Goal: Task Accomplishment & Management: Manage account settings

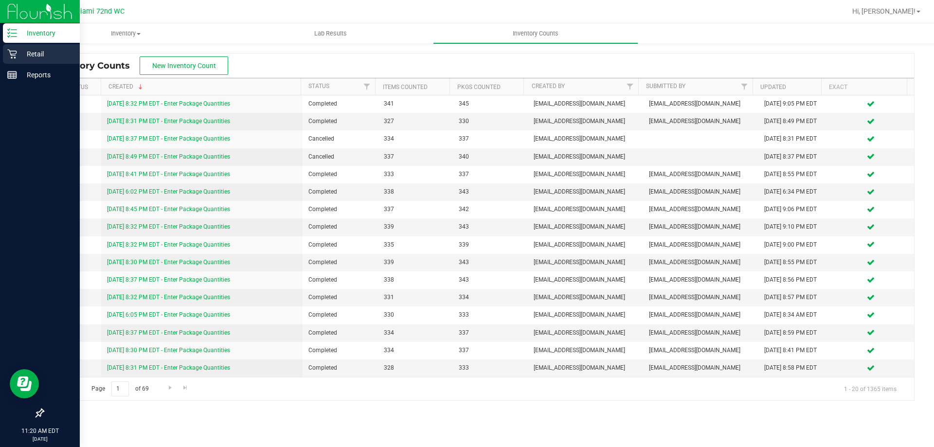
click at [19, 55] on p "Retail" at bounding box center [46, 54] width 58 height 12
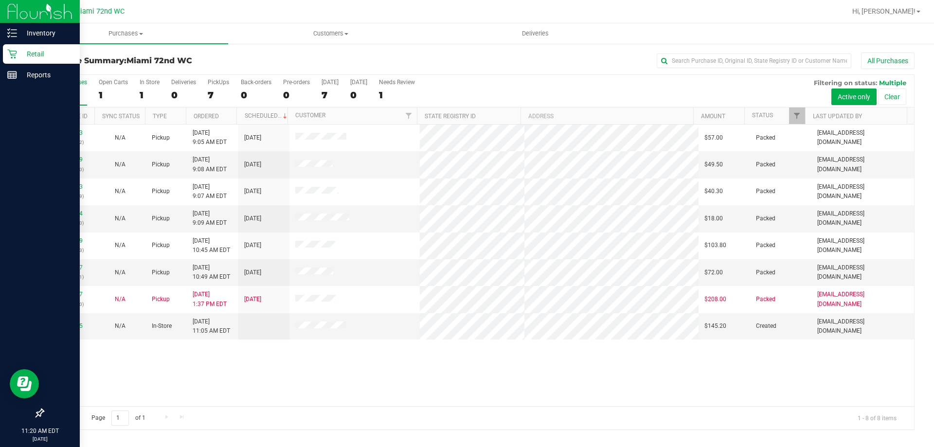
click at [373, 386] on div "11977843 (325937512) N/A Pickup 9/20/2025 9:05 AM EDT 9/20/2025 $57.00 Packed l…" at bounding box center [478, 265] width 870 height 282
click at [76, 331] on div "11979005" at bounding box center [68, 325] width 39 height 9
click at [76, 326] on link "11979005" at bounding box center [68, 325] width 27 height 7
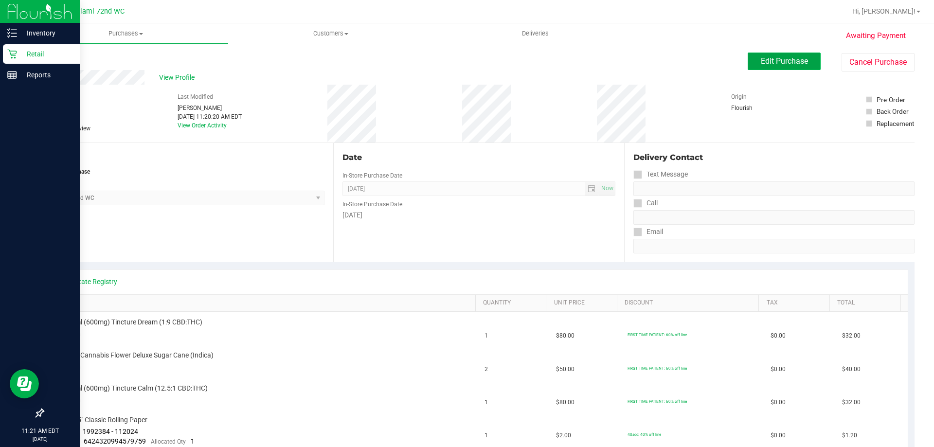
click at [782, 58] on span "Edit Purchase" at bounding box center [783, 60] width 47 height 9
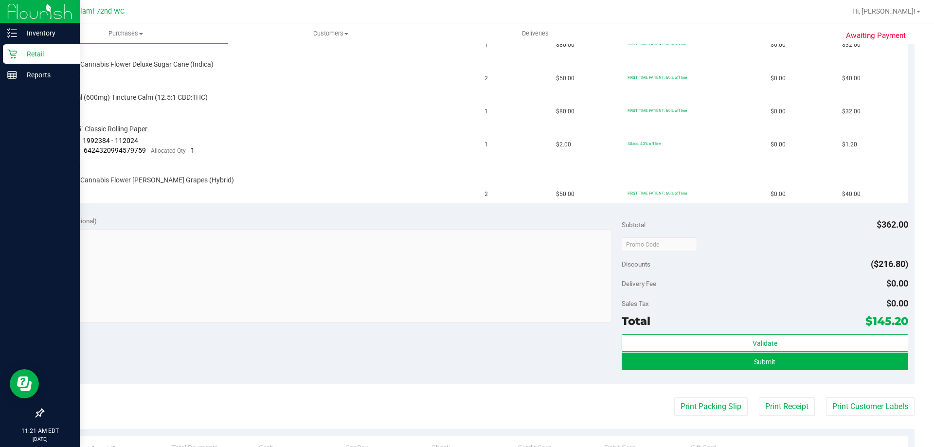
scroll to position [292, 0]
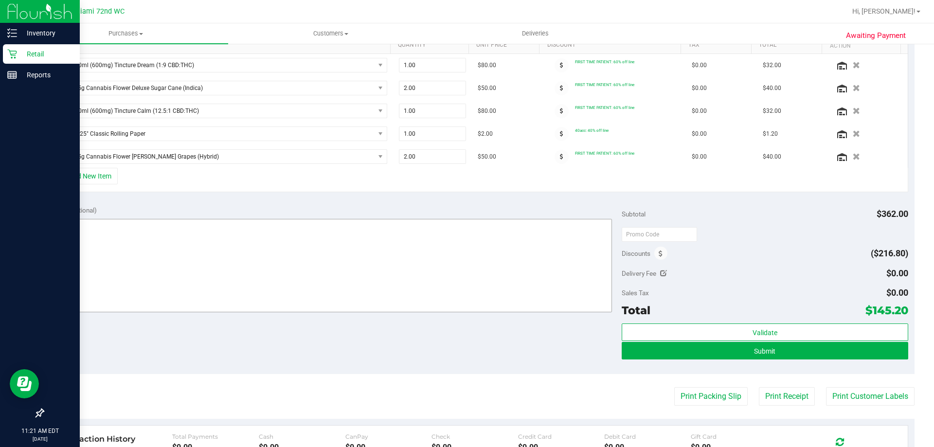
scroll to position [243, 0]
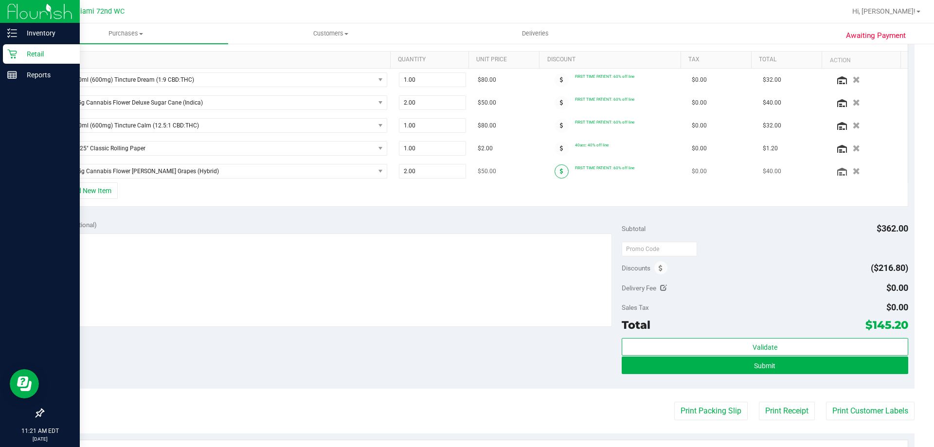
click at [554, 172] on span at bounding box center [561, 171] width 14 height 14
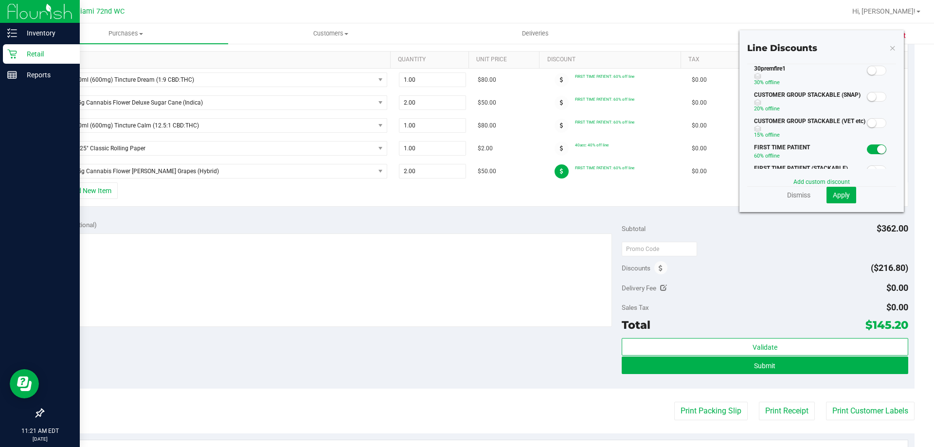
click at [867, 70] on small at bounding box center [871, 70] width 9 height 9
click at [839, 198] on span "Apply" at bounding box center [840, 195] width 17 height 8
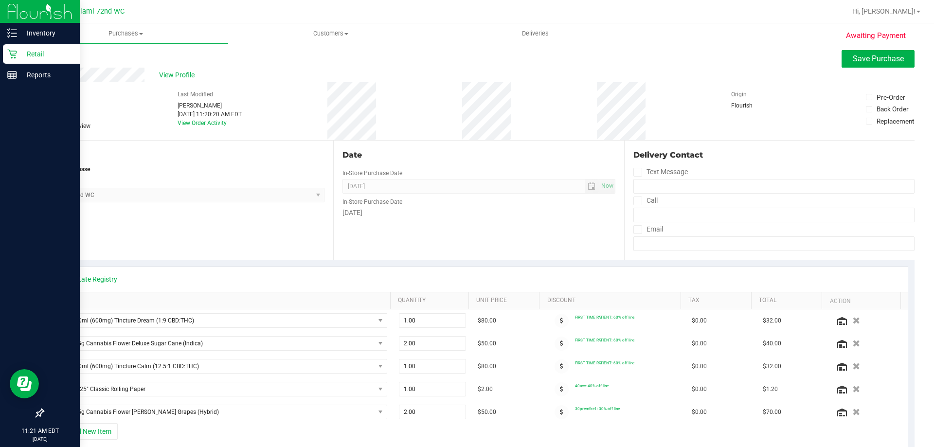
scroll to position [0, 0]
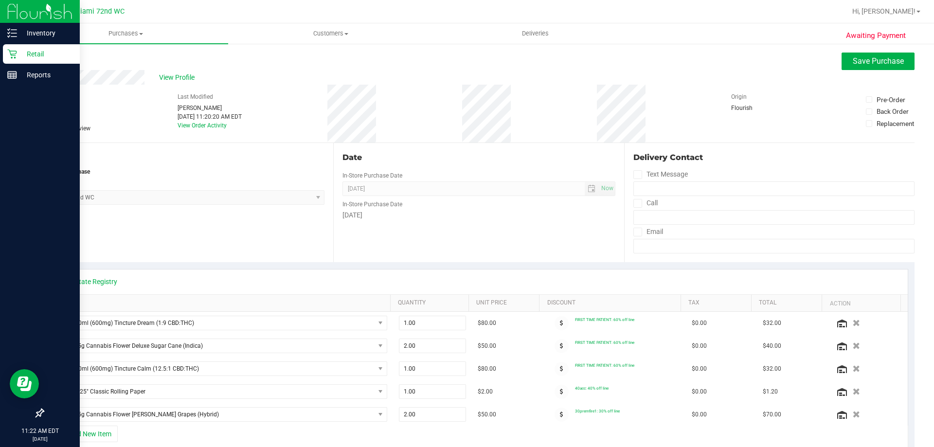
click at [242, 233] on div "Location In-Store Purchase From Store Miami 72nd WC Select Store Bonita Springs…" at bounding box center [188, 202] width 290 height 119
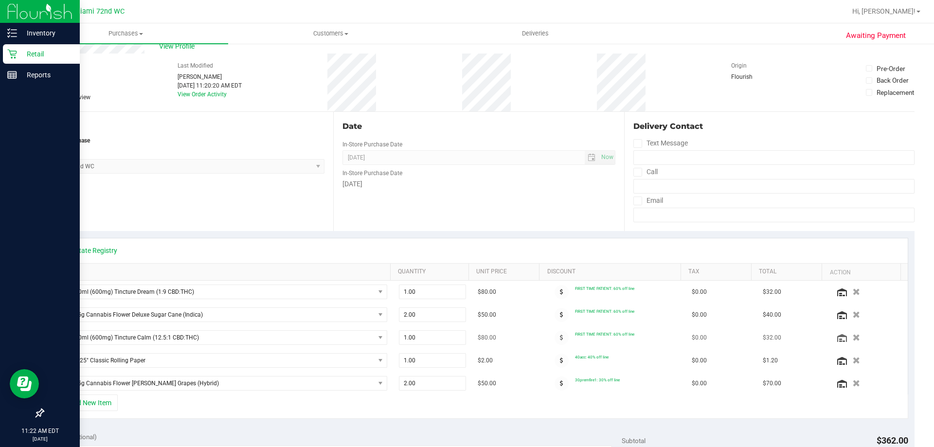
scroll to position [97, 0]
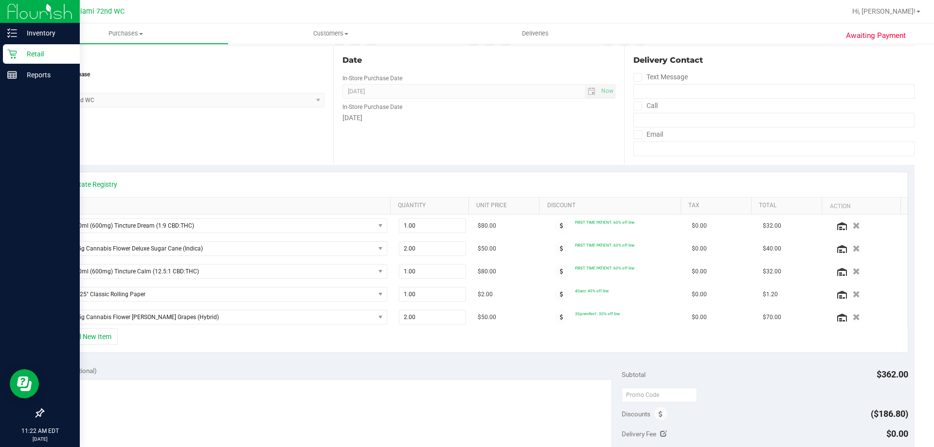
click at [761, 342] on div "+ Add New Item" at bounding box center [479, 340] width 858 height 24
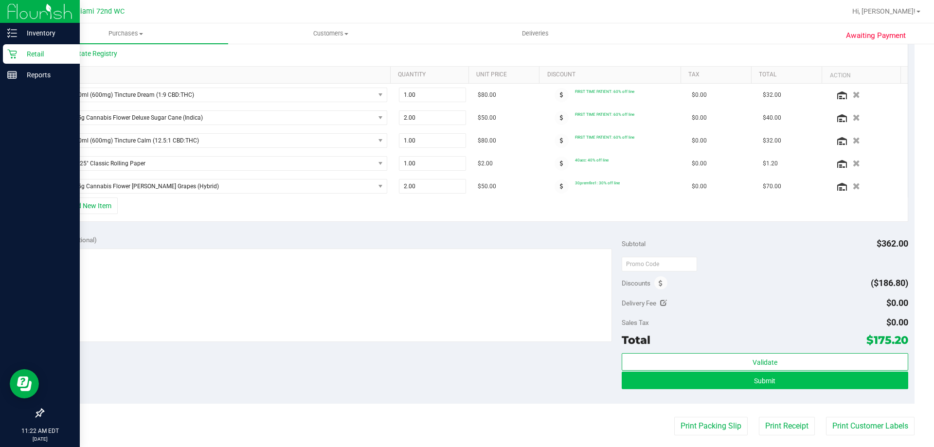
scroll to position [243, 0]
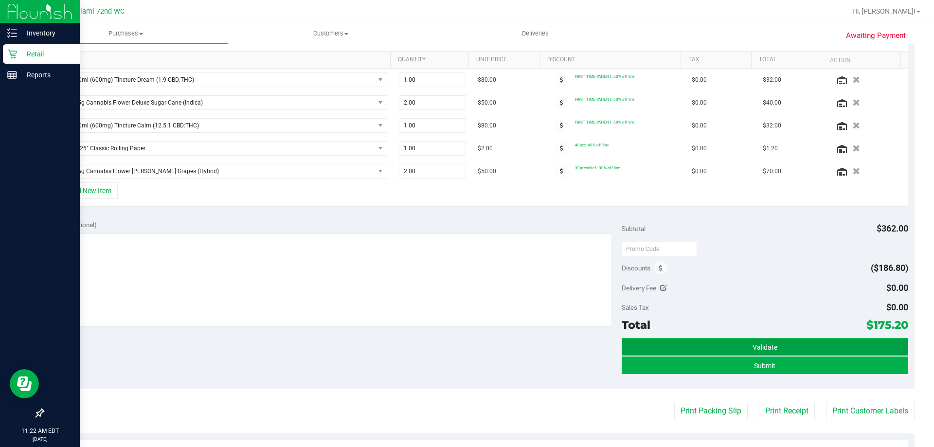
click at [787, 340] on button "Validate" at bounding box center [764, 347] width 286 height 18
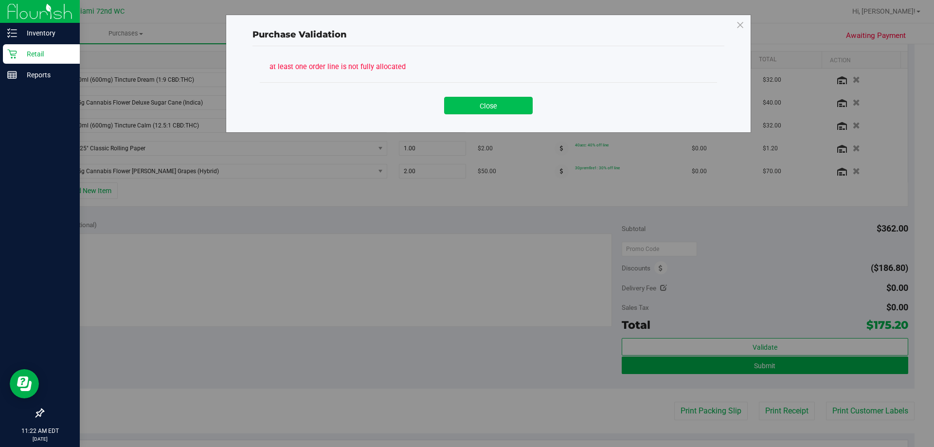
click at [486, 107] on button "Close" at bounding box center [488, 106] width 88 height 18
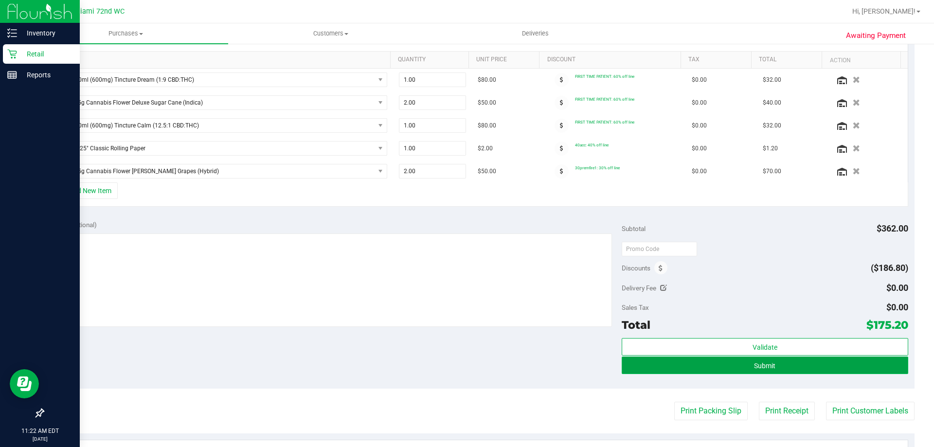
click at [707, 363] on button "Submit" at bounding box center [764, 365] width 286 height 18
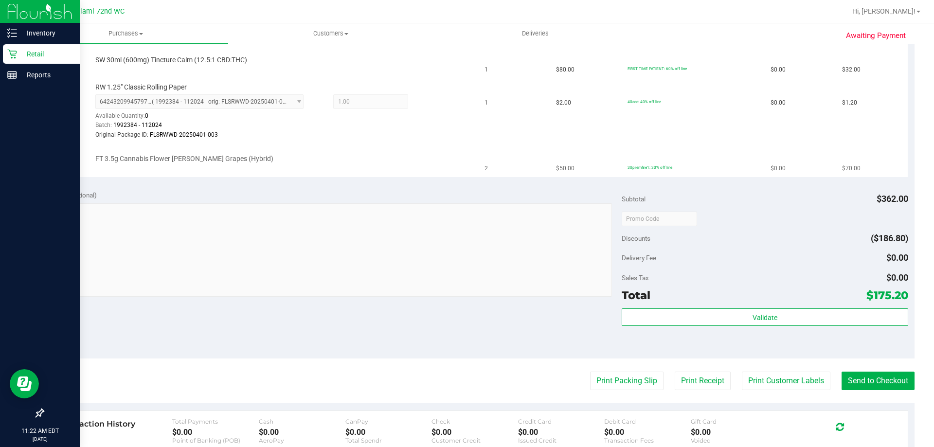
scroll to position [340, 0]
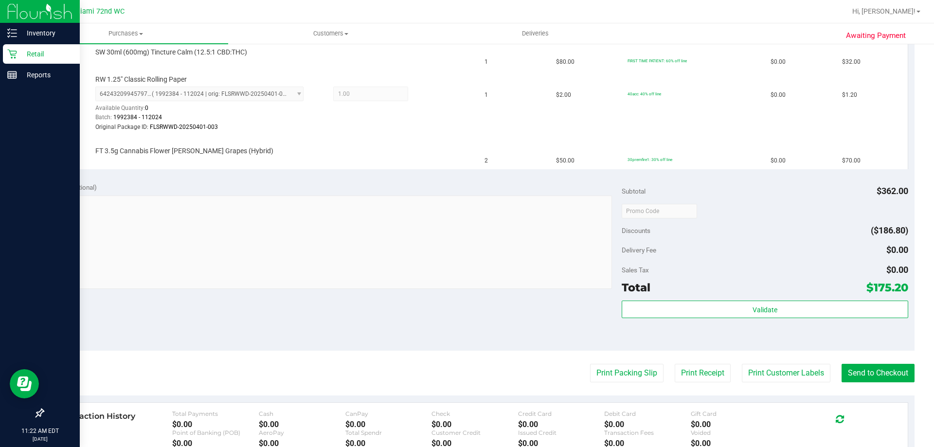
click at [718, 245] on div "Delivery Fee $0.00" at bounding box center [764, 250] width 286 height 18
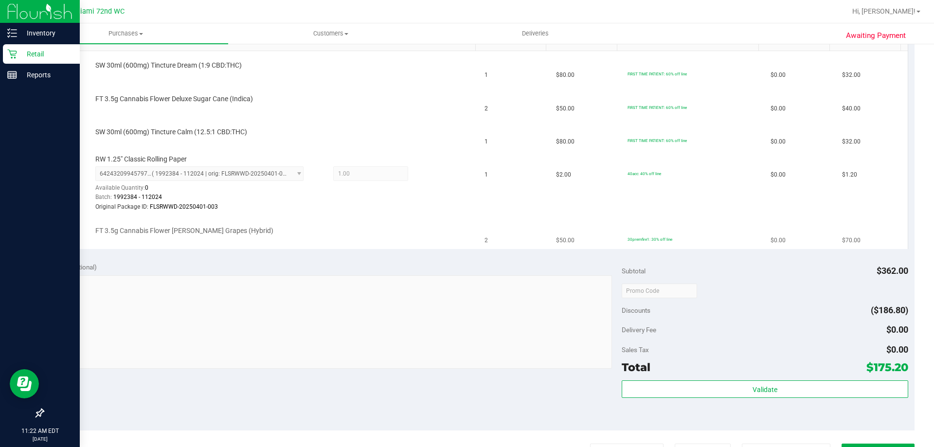
scroll to position [243, 0]
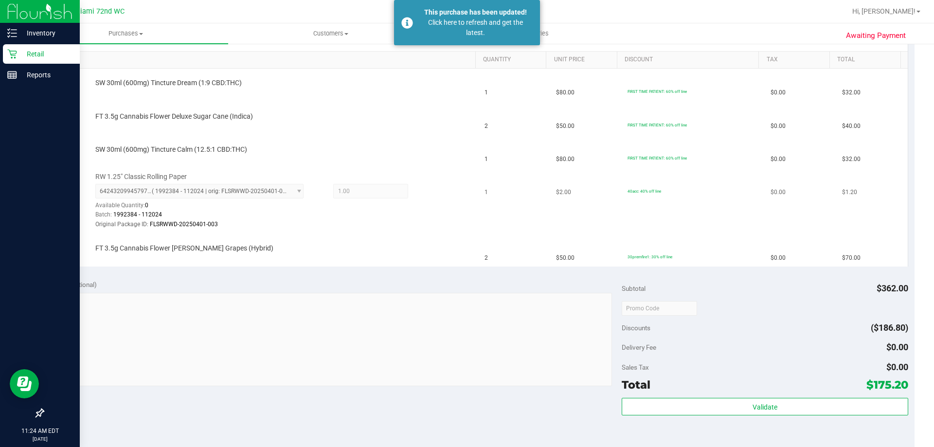
click at [392, 213] on div "Batch: 1992384 - 112024" at bounding box center [282, 214] width 375 height 9
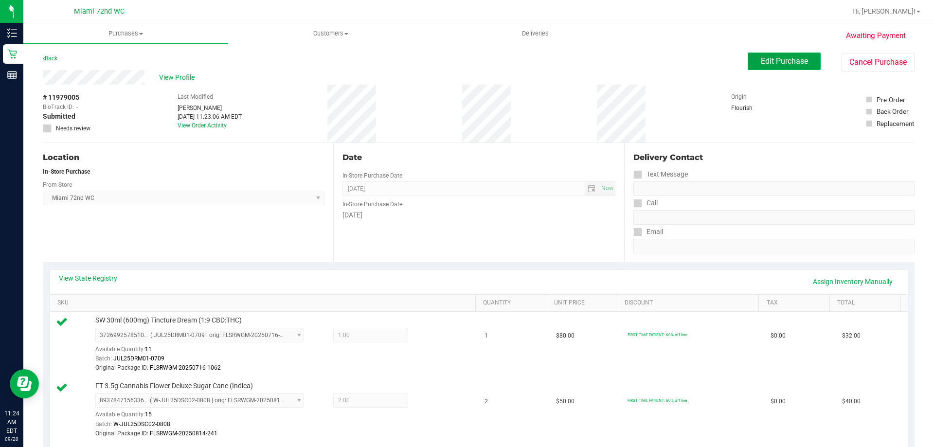
click at [782, 58] on span "Edit Purchase" at bounding box center [783, 60] width 47 height 9
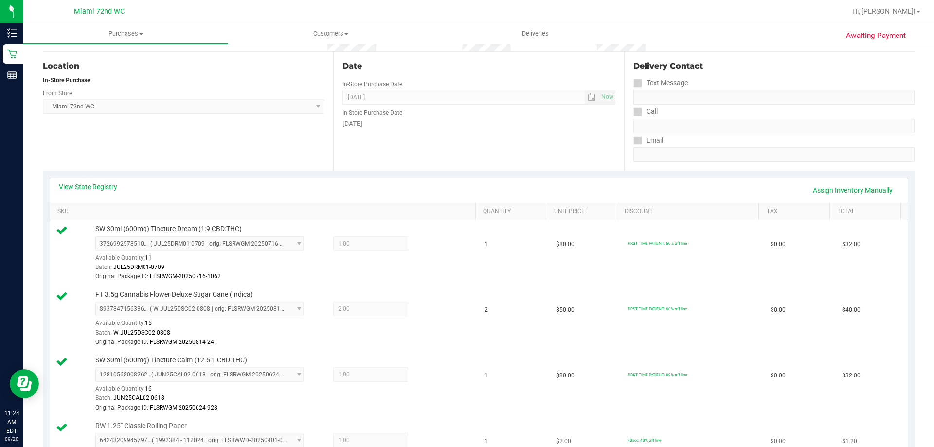
scroll to position [292, 0]
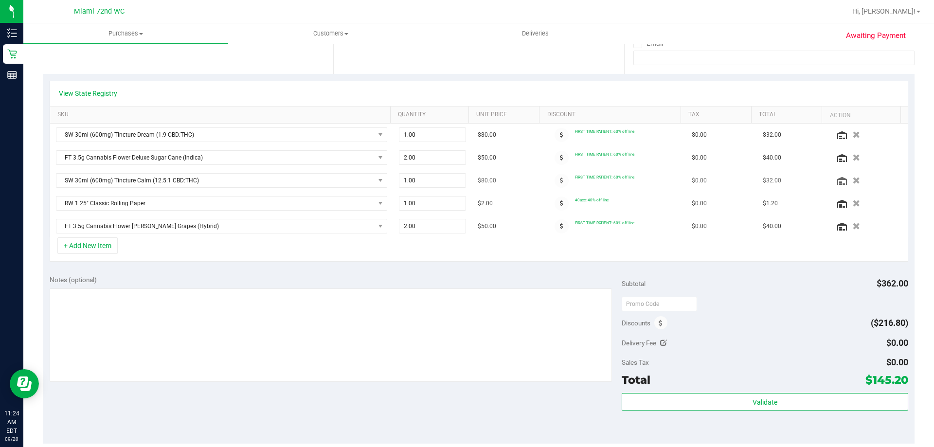
scroll to position [188, 0]
click at [554, 230] on span at bounding box center [561, 227] width 14 height 14
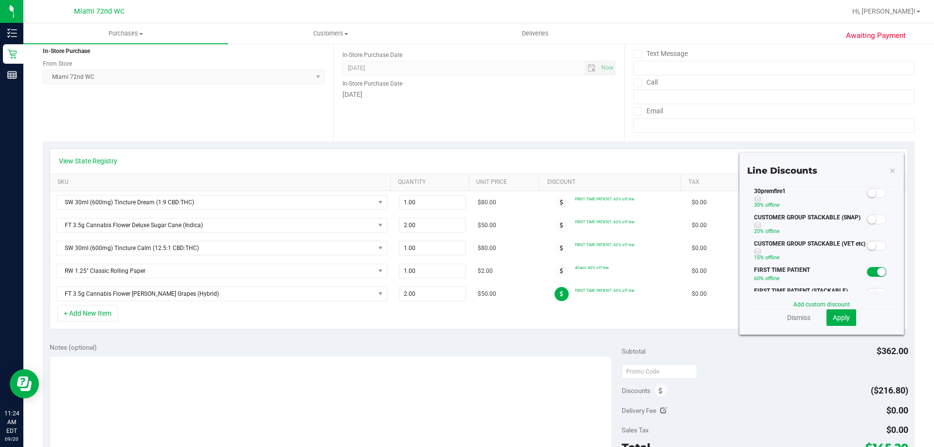
scroll to position [116, 0]
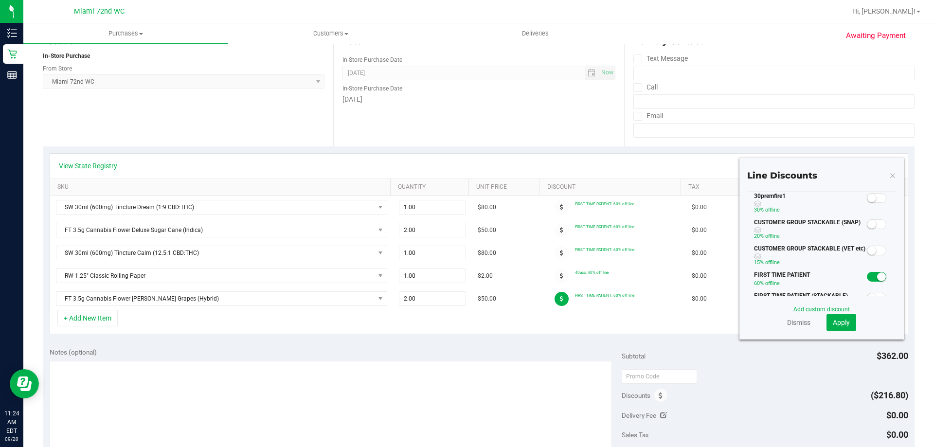
click at [867, 196] on small at bounding box center [871, 198] width 9 height 9
click at [837, 326] on span "Apply" at bounding box center [840, 322] width 17 height 8
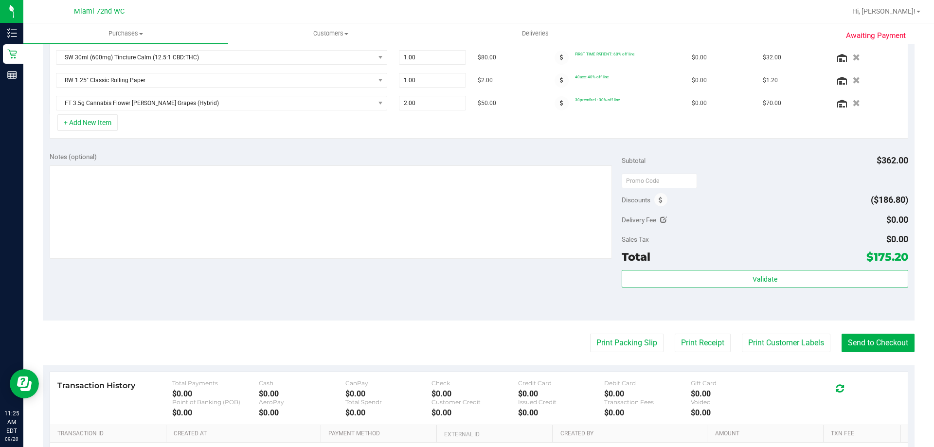
scroll to position [359, 0]
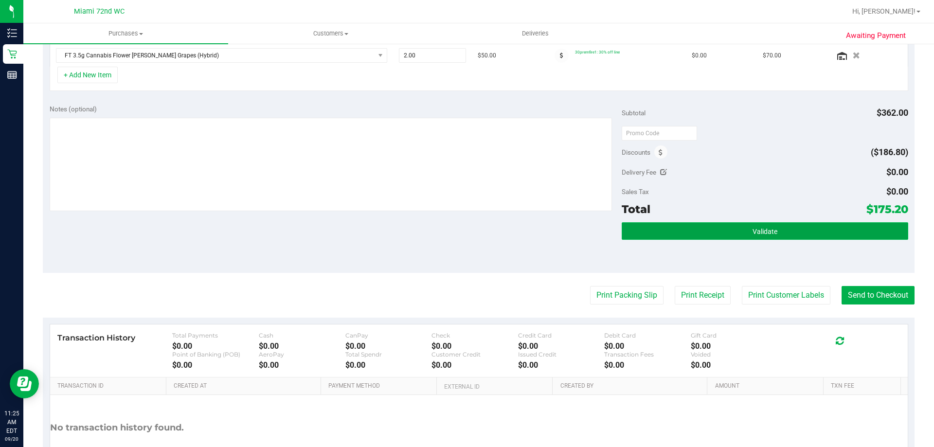
click at [790, 232] on button "Validate" at bounding box center [764, 231] width 286 height 18
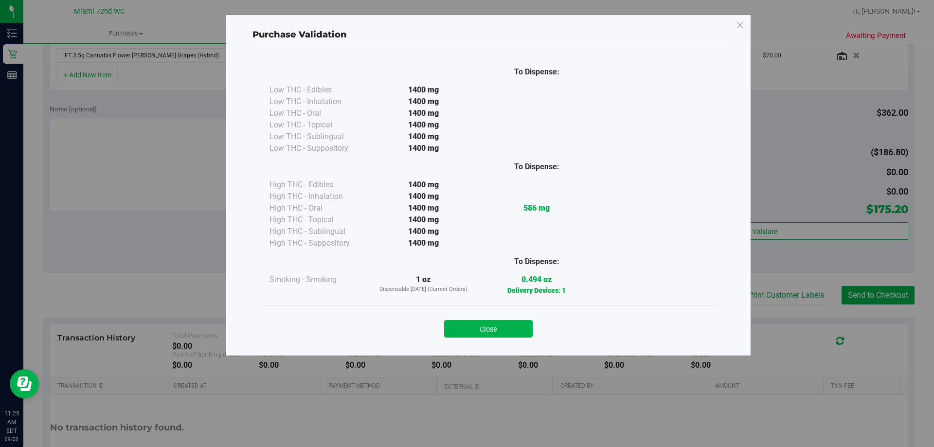
drag, startPoint x: 506, startPoint y: 327, endPoint x: 517, endPoint y: 324, distance: 11.6
click at [507, 327] on button "Close" at bounding box center [488, 329] width 88 height 18
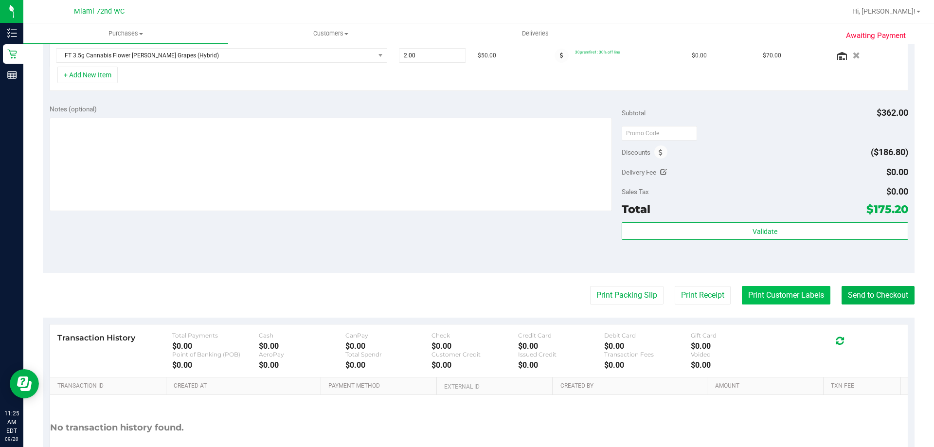
click at [787, 294] on button "Print Customer Labels" at bounding box center [785, 295] width 88 height 18
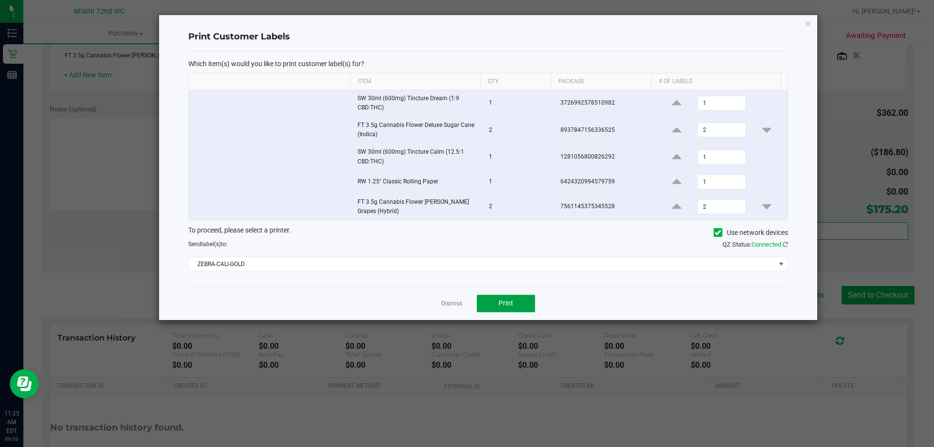
click at [518, 298] on button "Print" at bounding box center [506, 304] width 58 height 18
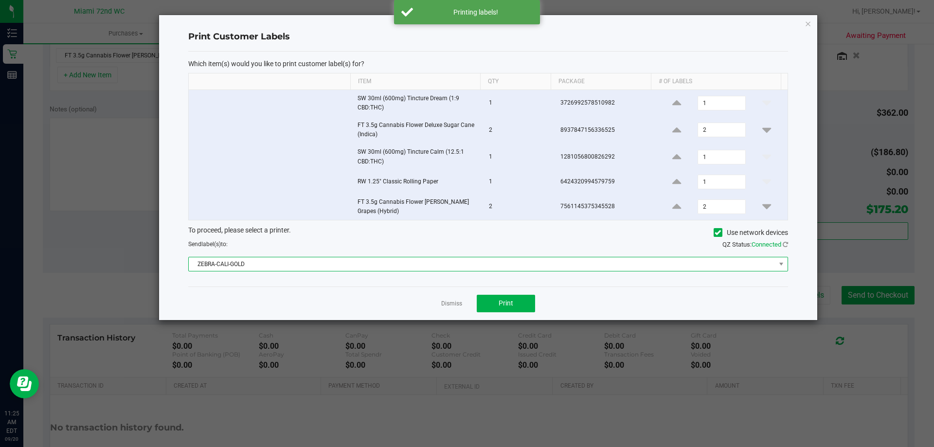
click at [477, 268] on span "ZEBRA-CALI-GOLD" at bounding box center [482, 264] width 586 height 14
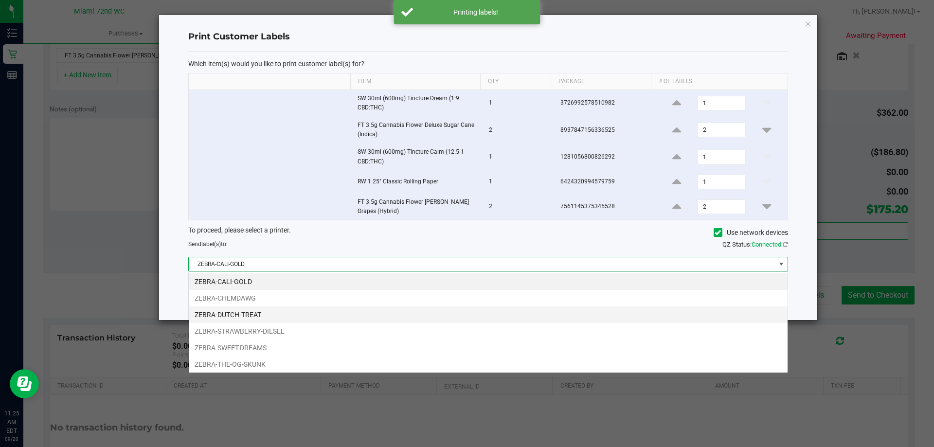
scroll to position [15, 599]
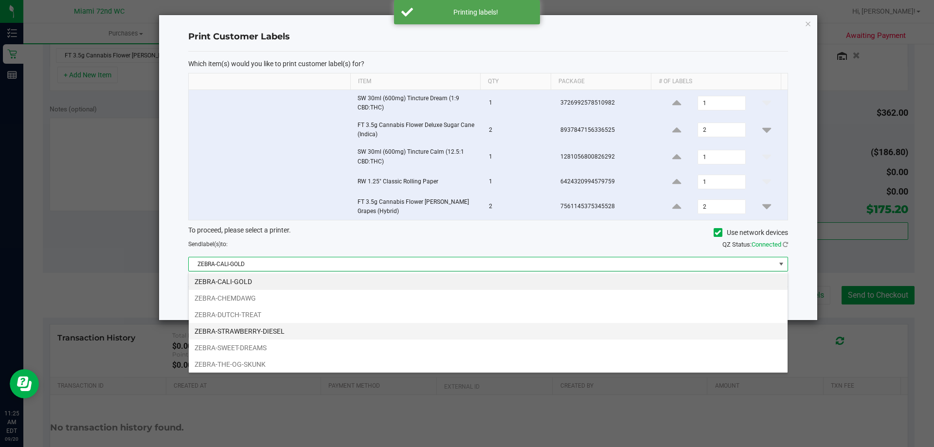
click at [267, 329] on li "ZEBRA-STRAWBERRY-DIESEL" at bounding box center [488, 331] width 599 height 17
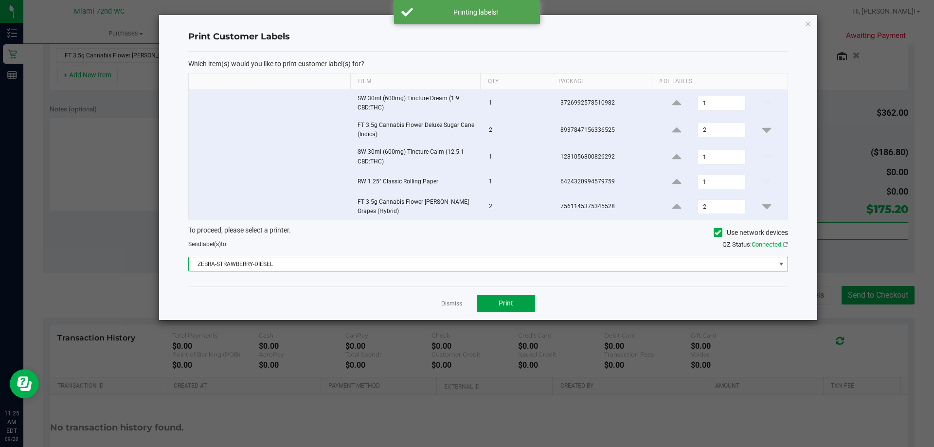
click at [522, 303] on button "Print" at bounding box center [506, 304] width 58 height 18
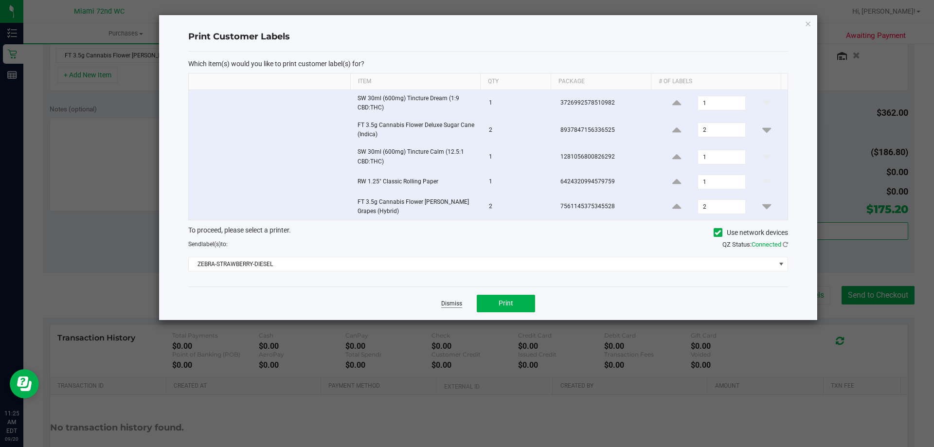
click at [450, 306] on link "Dismiss" at bounding box center [451, 304] width 21 height 8
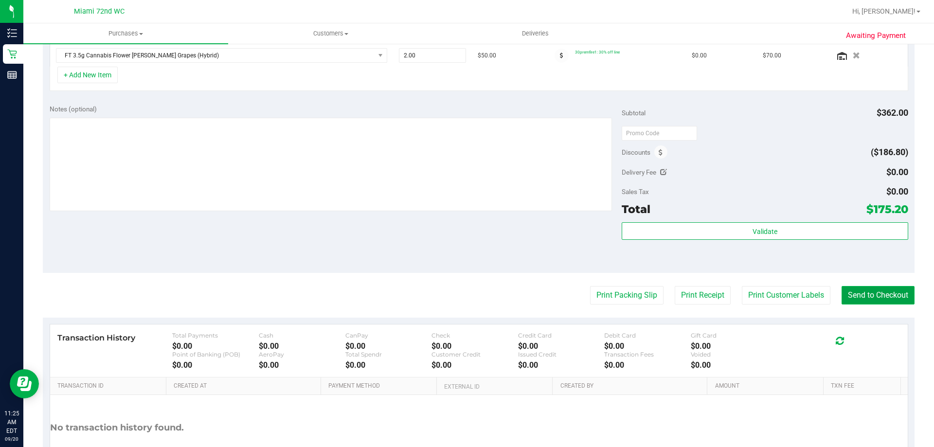
click at [871, 299] on button "Send to Checkout" at bounding box center [877, 295] width 73 height 18
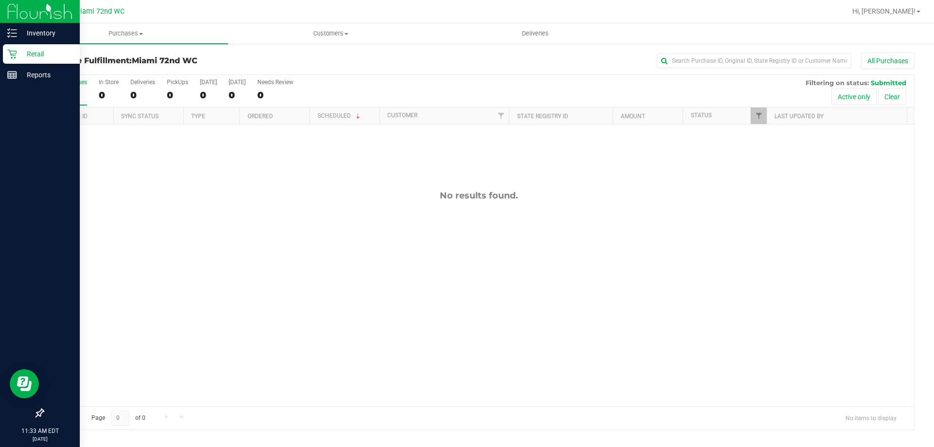
click at [6, 56] on div "Retail" at bounding box center [41, 53] width 77 height 19
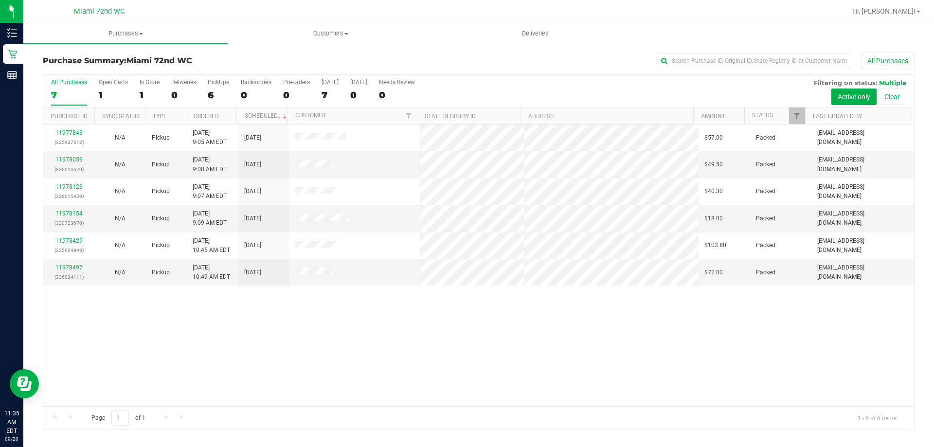
click at [382, 368] on div "11977843 (325937512) N/A Pickup 9/20/2025 9:05 AM EDT 9/20/2025 $57.00 Packed l…" at bounding box center [478, 265] width 870 height 282
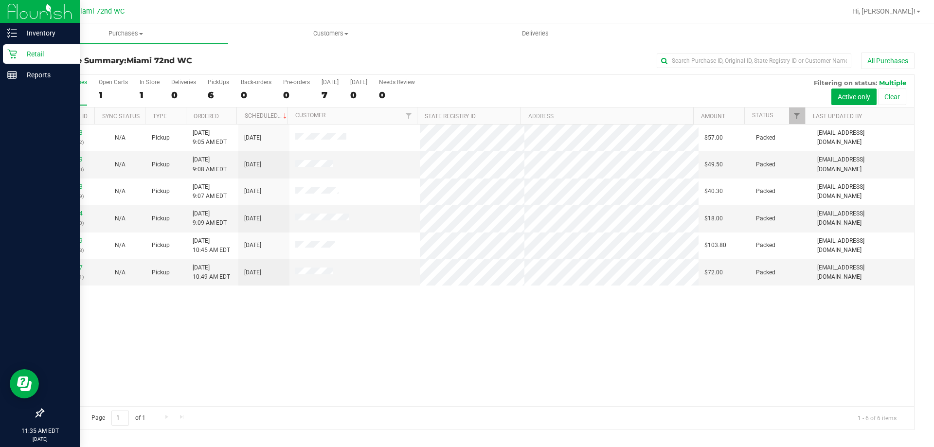
click at [25, 54] on p "Retail" at bounding box center [46, 54] width 58 height 12
click at [15, 35] on icon at bounding box center [12, 33] width 10 height 10
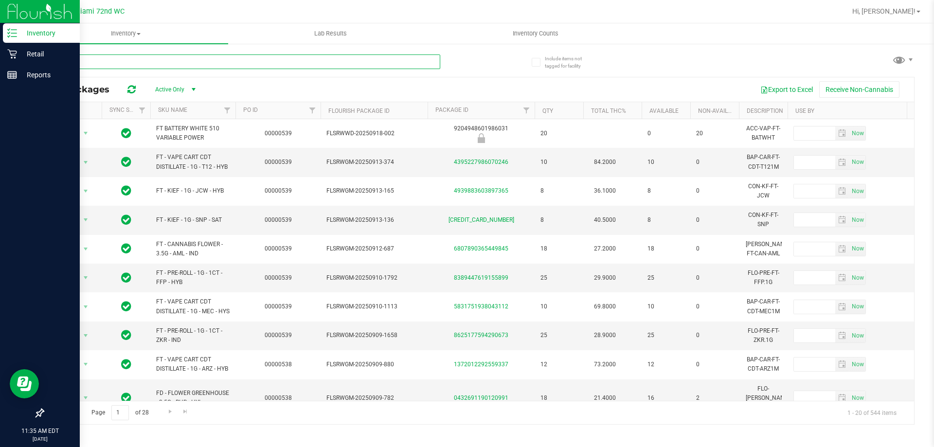
click at [196, 61] on input "text" at bounding box center [241, 61] width 397 height 15
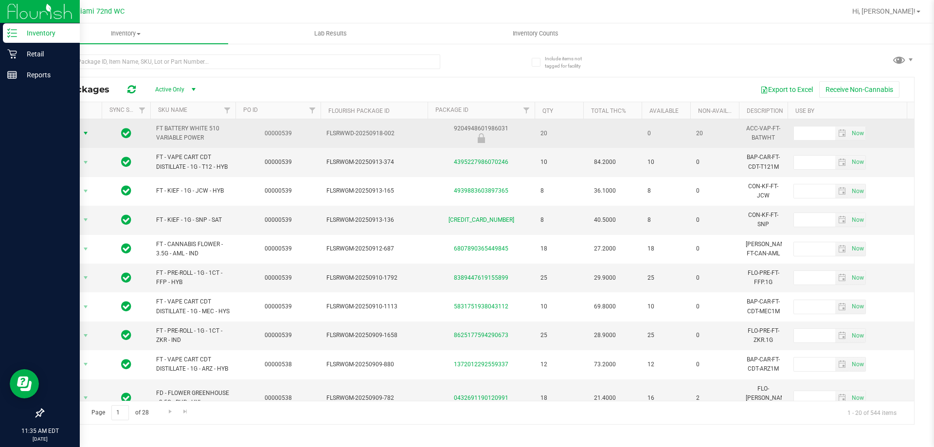
click at [66, 131] on span "Action" at bounding box center [66, 133] width 26 height 14
click at [66, 131] on span "Action" at bounding box center [66, 134] width 26 height 14
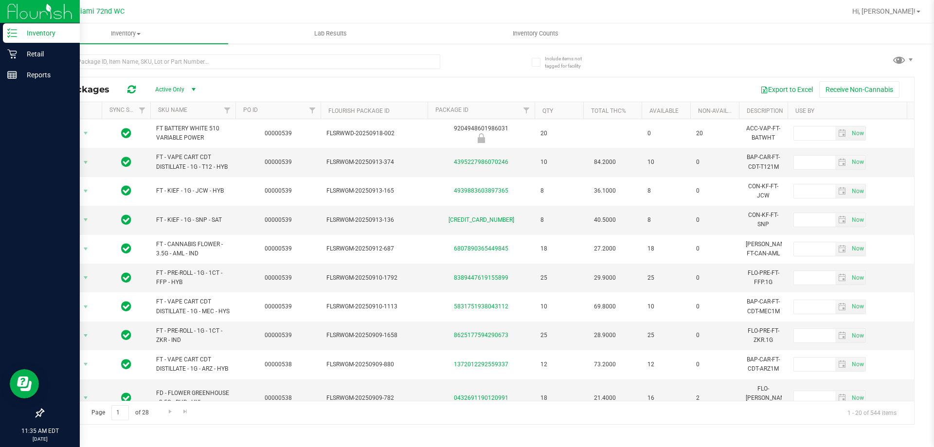
click at [501, 56] on div "All Packages Active Only Active Only Lab Samples Locked All External Internal E…" at bounding box center [478, 234] width 871 height 379
click at [907, 10] on span "Hi, [PERSON_NAME]!" at bounding box center [883, 11] width 63 height 8
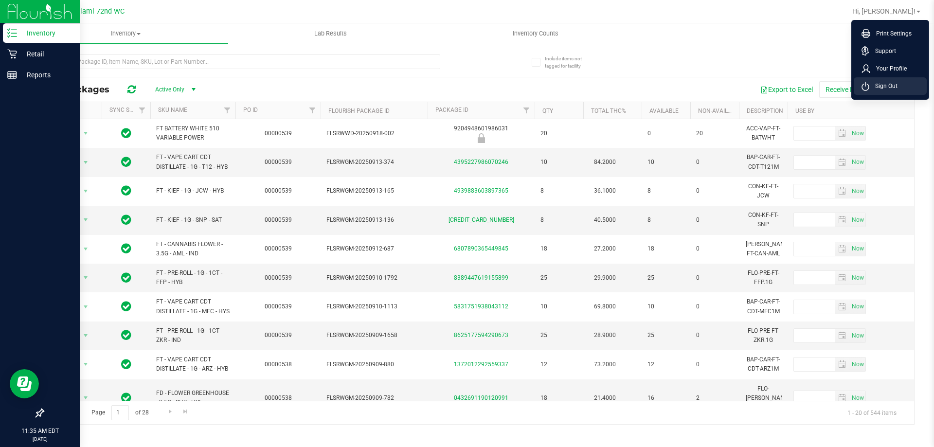
click at [891, 85] on span "Sign Out" at bounding box center [883, 86] width 28 height 10
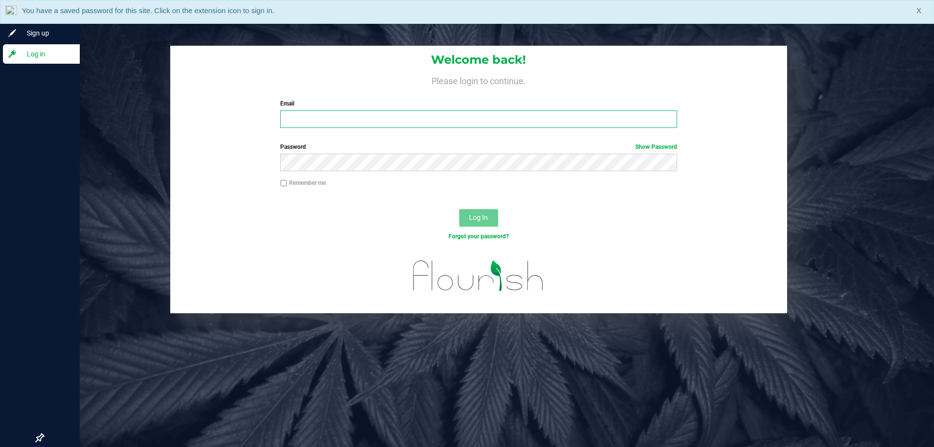
click at [506, 123] on input "Email" at bounding box center [478, 119] width 396 height 18
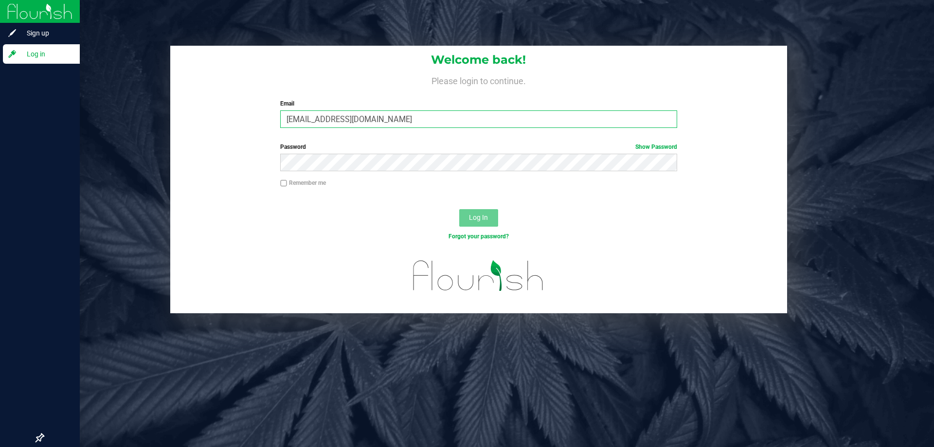
type input "abourraine@liveparallel.com"
click at [478, 215] on span "Log In" at bounding box center [478, 217] width 19 height 8
